Goal: Use online tool/utility: Utilize a website feature to perform a specific function

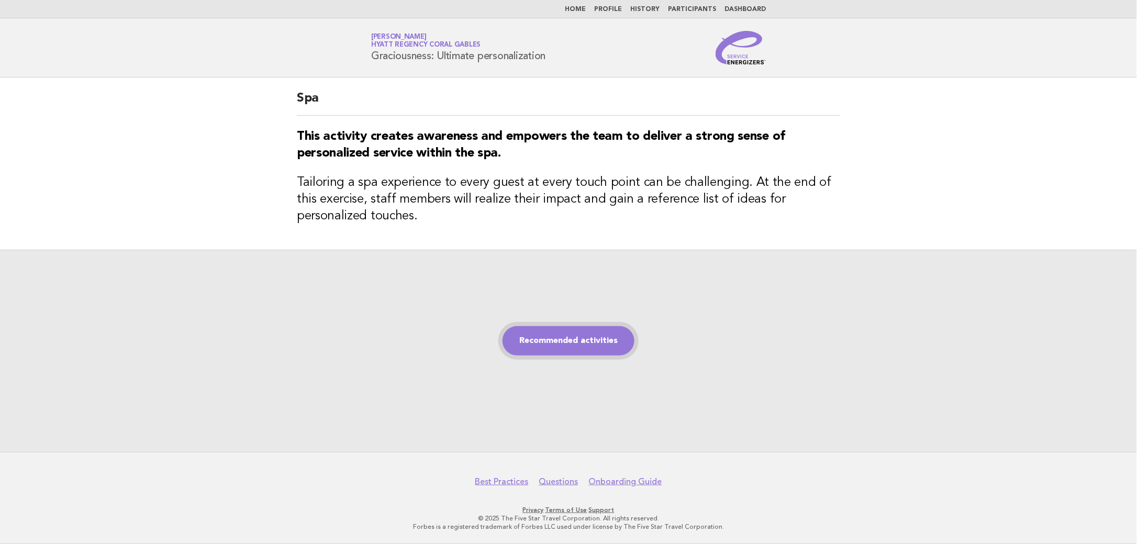
click at [591, 344] on link "Recommended activities" at bounding box center [568, 340] width 132 height 29
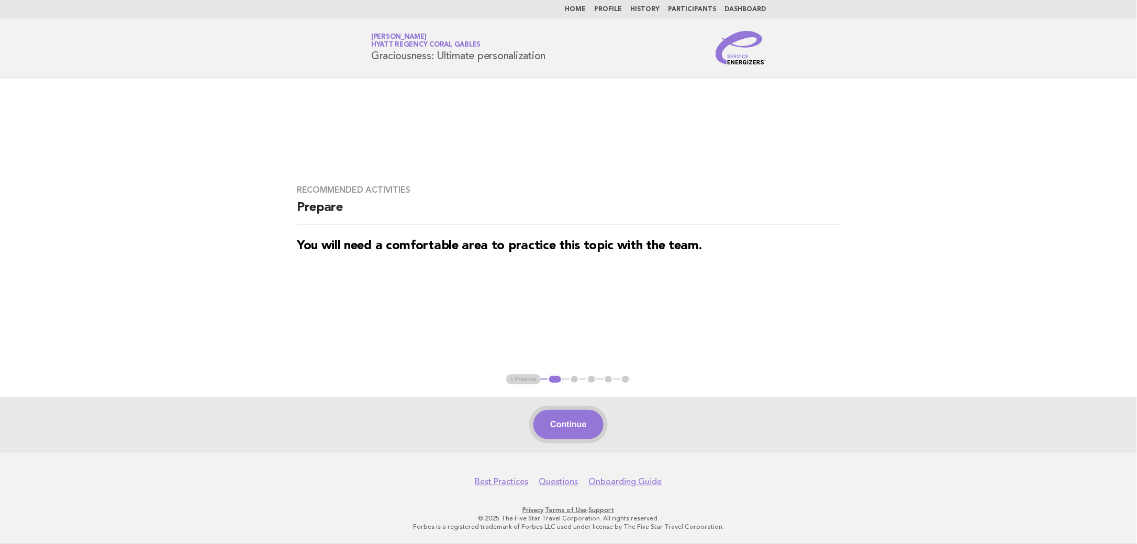
click at [553, 428] on button "Continue" at bounding box center [568, 424] width 70 height 29
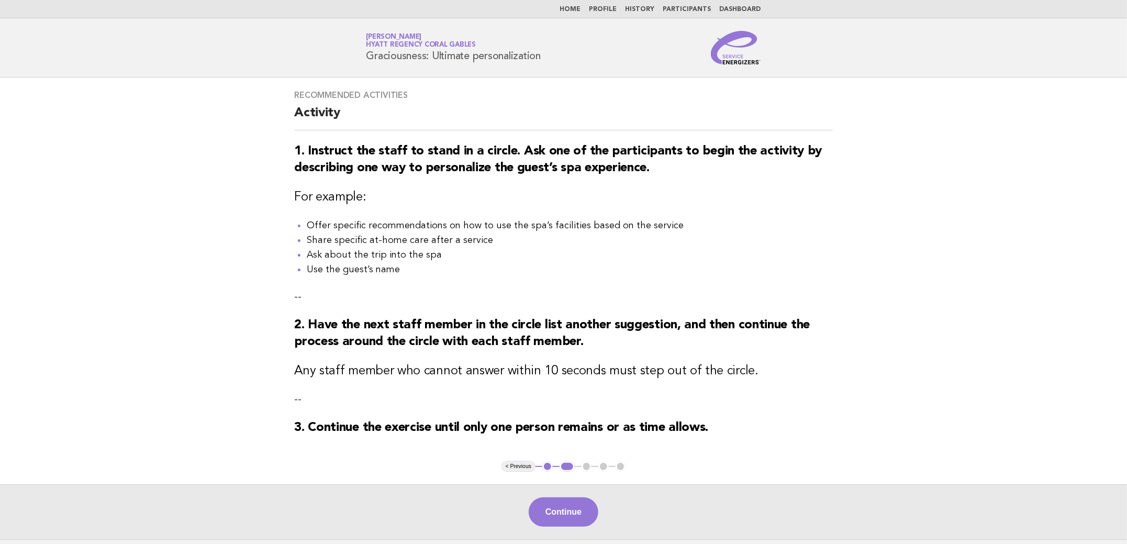
click at [578, 519] on button "Continue" at bounding box center [564, 511] width 70 height 29
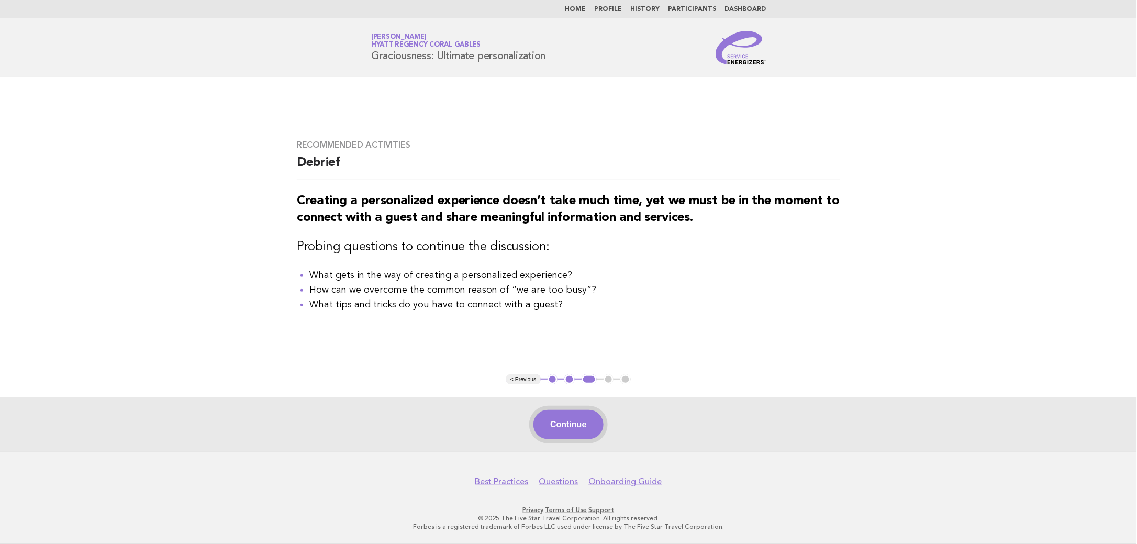
drag, startPoint x: 586, startPoint y: 418, endPoint x: 583, endPoint y: 422, distance: 5.4
click at [583, 422] on button "Continue" at bounding box center [568, 424] width 70 height 29
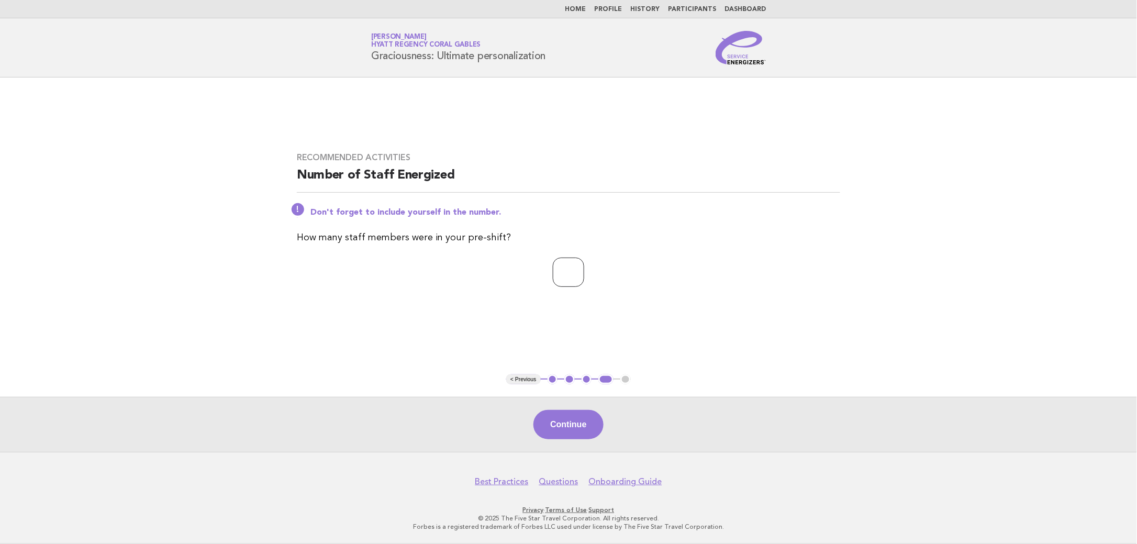
click at [584, 270] on input "*" at bounding box center [568, 271] width 31 height 29
type input "*"
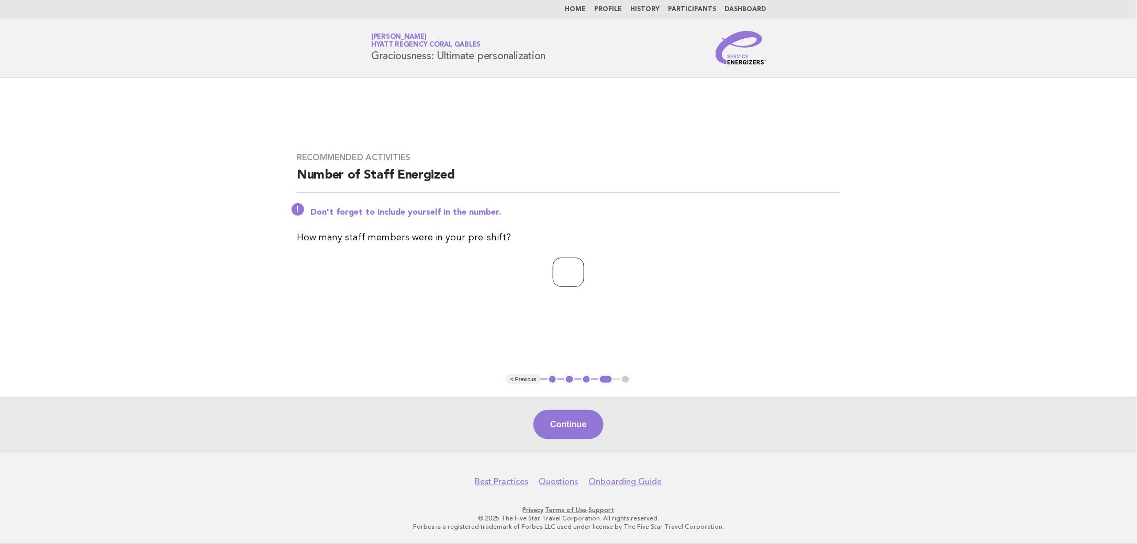
click at [584, 270] on input "*" at bounding box center [568, 271] width 31 height 29
click at [576, 421] on button "Continue" at bounding box center [568, 424] width 70 height 29
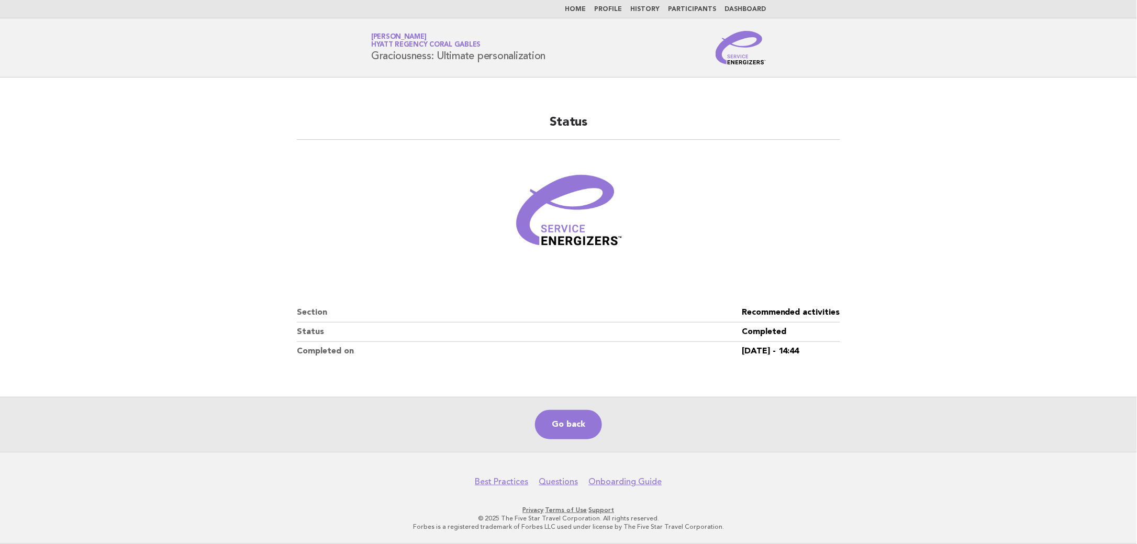
click at [587, 4] on nav "Home Profile History Participants Dashboard" at bounding box center [568, 9] width 1137 height 18
